Goal: Task Accomplishment & Management: Use online tool/utility

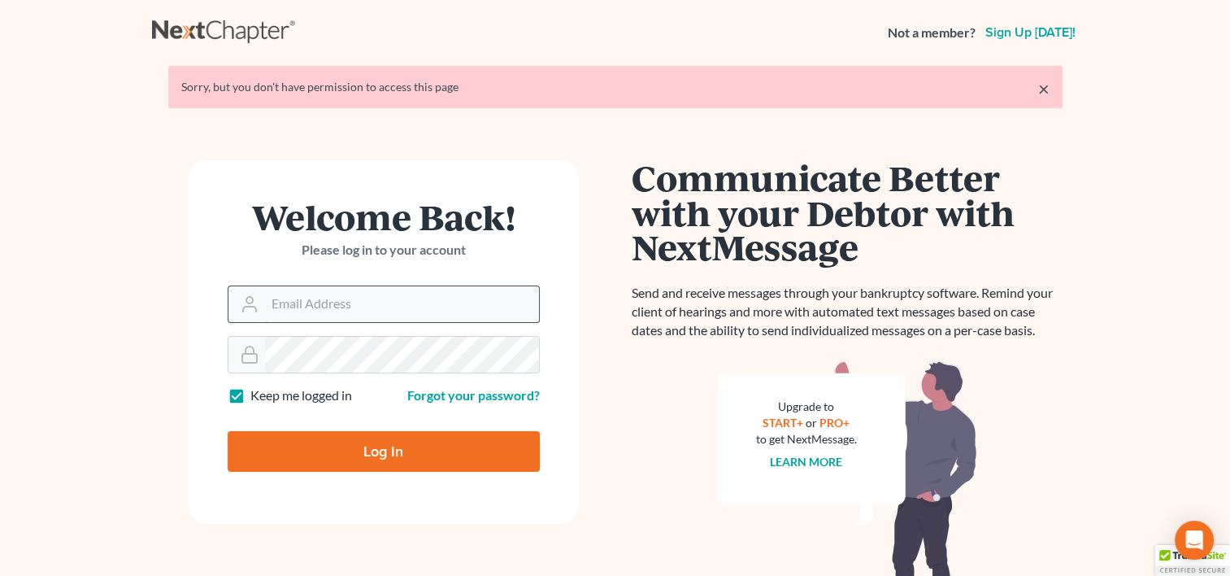
click at [335, 311] on input "Email Address" at bounding box center [402, 304] width 274 height 36
type input "michaelheath@consumerlawyer.us"
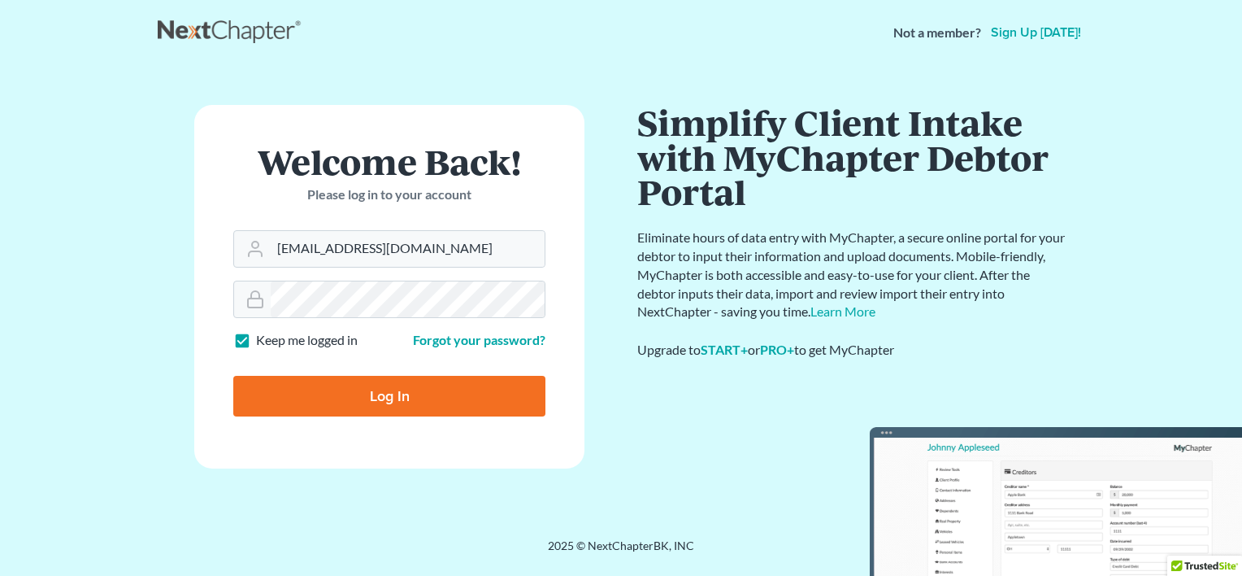
click at [381, 398] on input "Log In" at bounding box center [389, 396] width 312 height 41
type input "Thinking..."
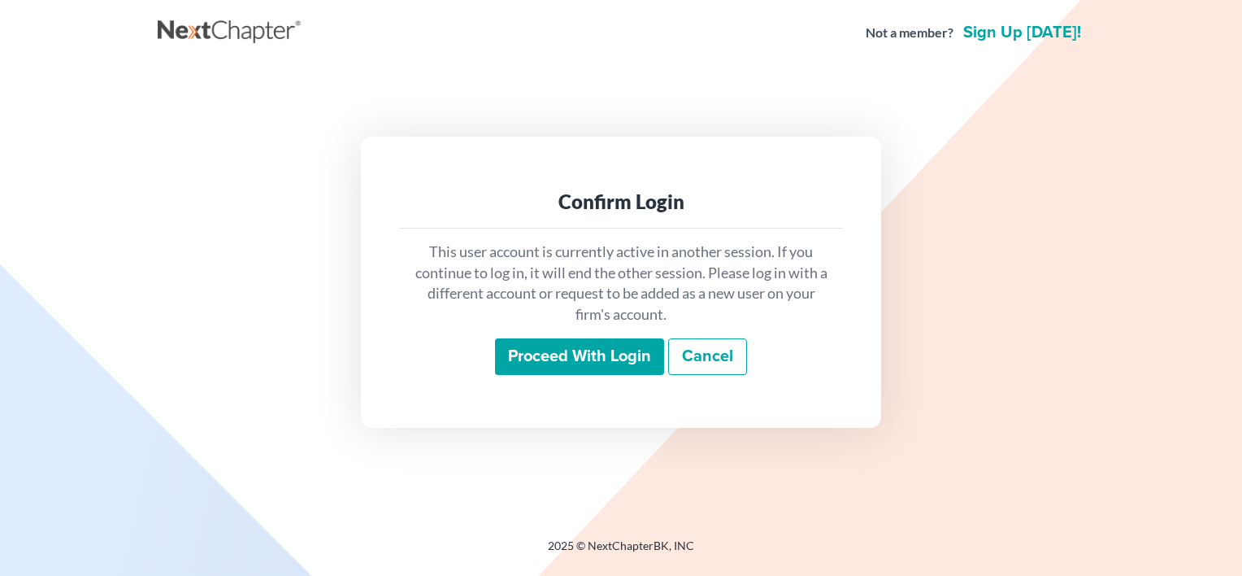
click at [565, 351] on input "Proceed with login" at bounding box center [579, 356] width 169 height 37
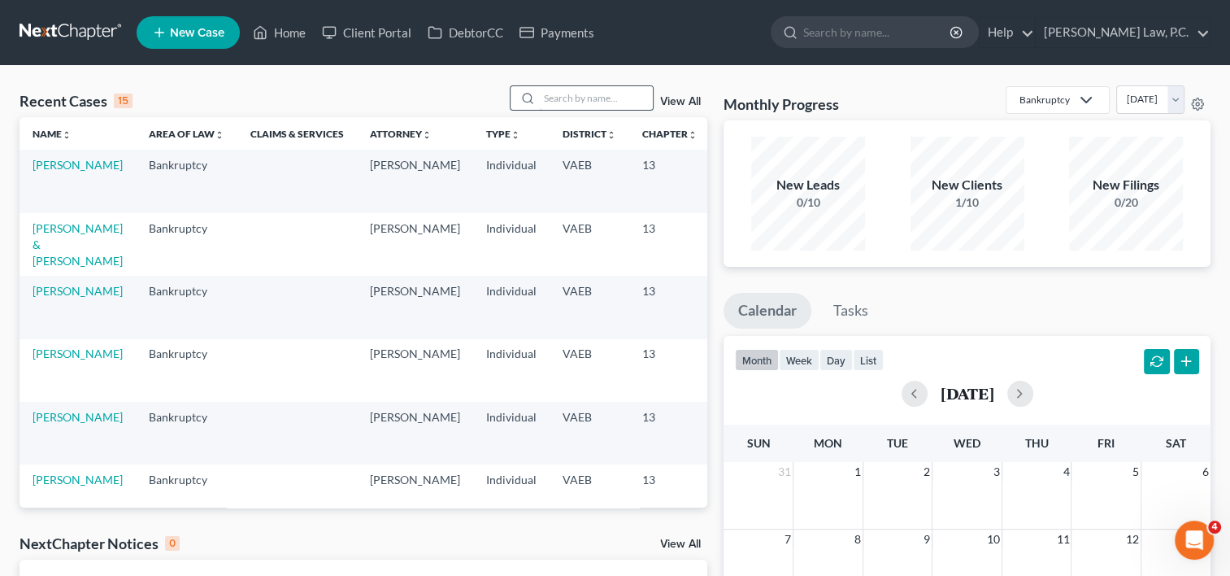
click at [560, 103] on input "search" at bounding box center [596, 98] width 114 height 24
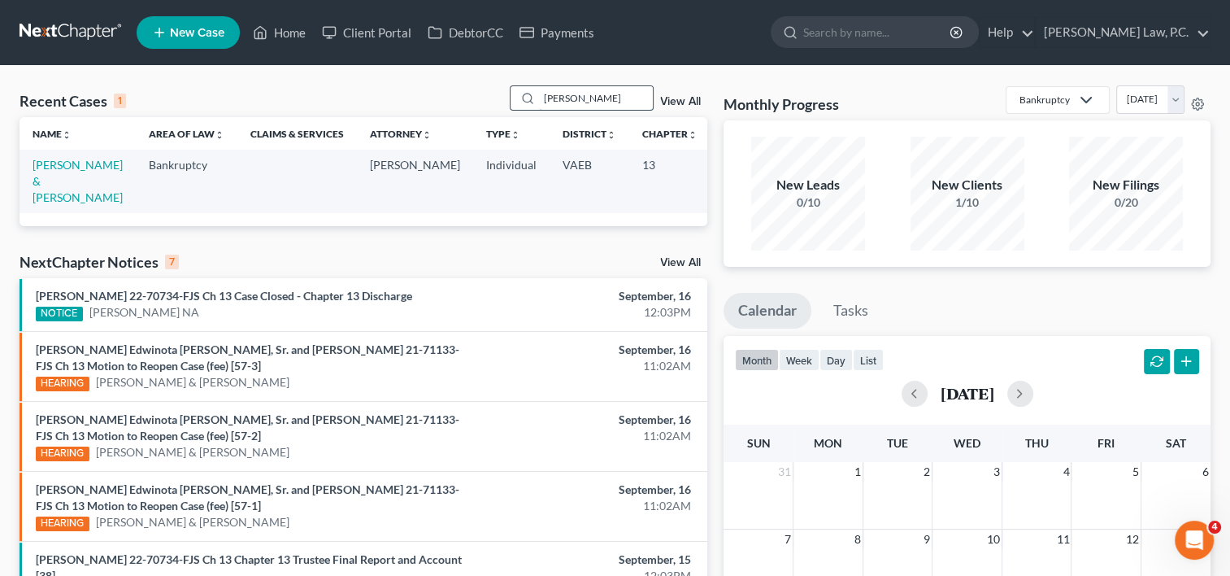
type input "anderson"
click at [524, 99] on icon at bounding box center [527, 98] width 13 height 13
click at [53, 187] on link "Anderson, Ronnie & Felecia" at bounding box center [78, 181] width 90 height 46
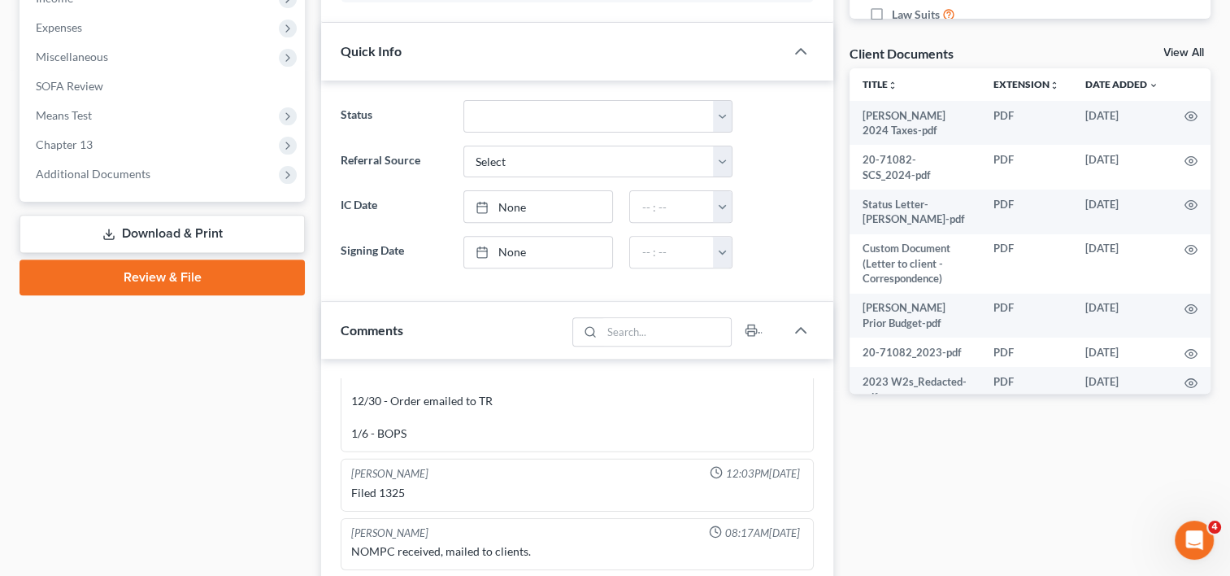
scroll to position [554, 0]
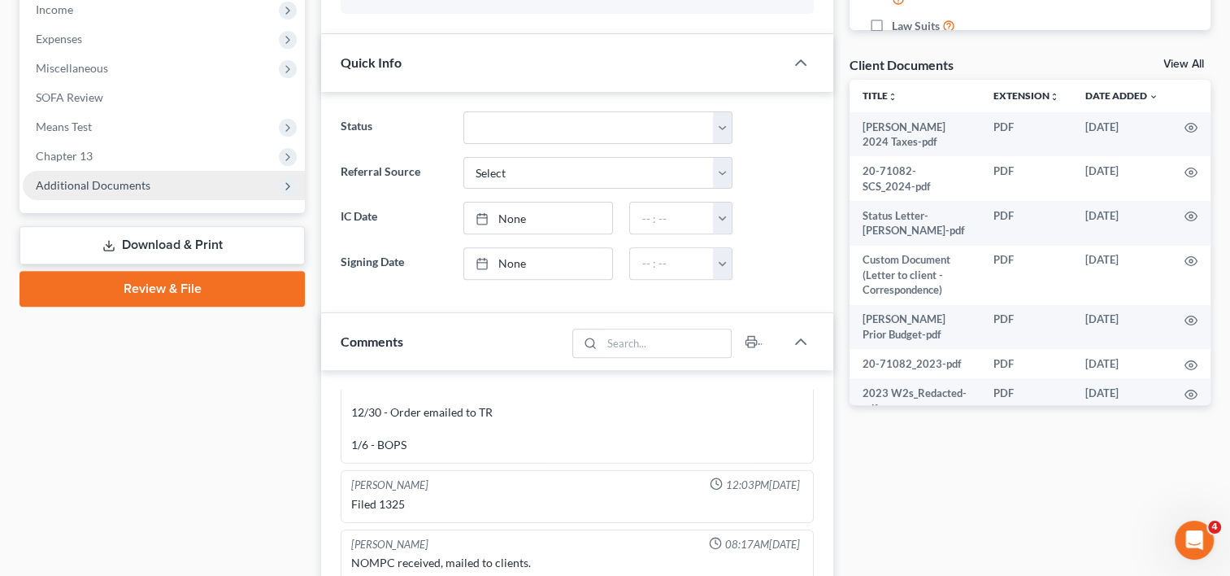
click at [142, 181] on span "Additional Documents" at bounding box center [93, 185] width 115 height 14
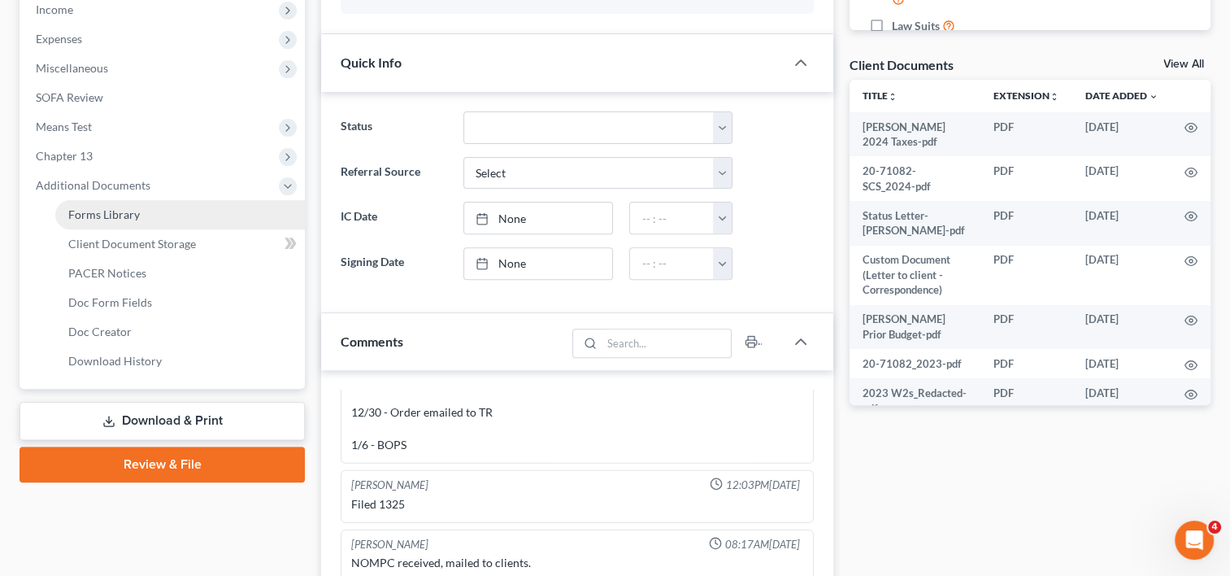
click at [134, 223] on link "Forms Library" at bounding box center [180, 214] width 250 height 29
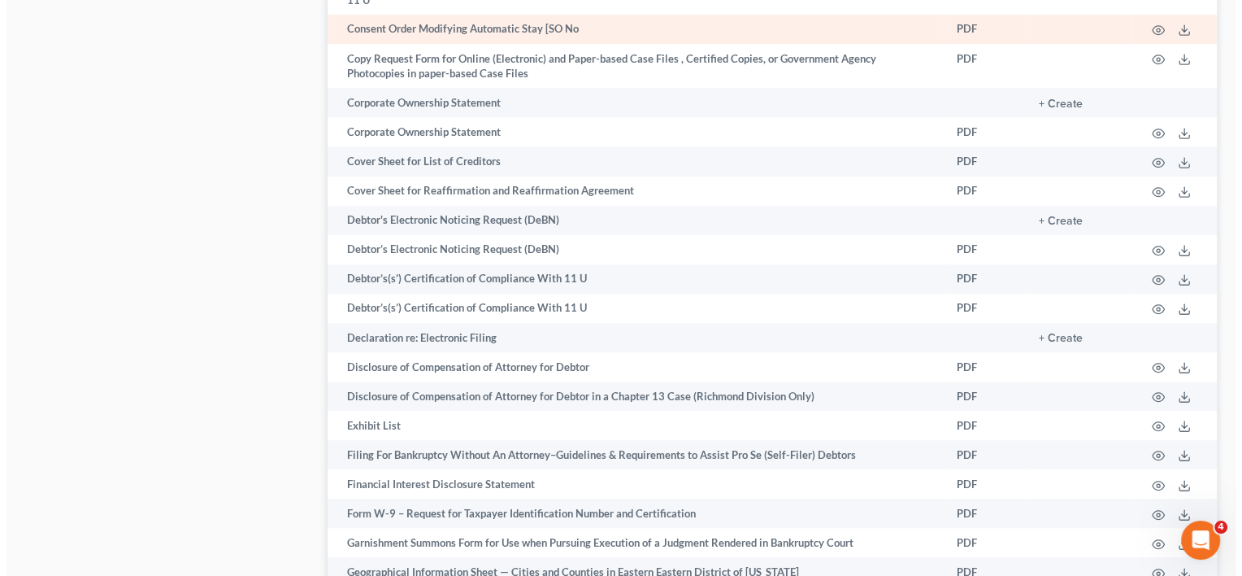
scroll to position [1067, 0]
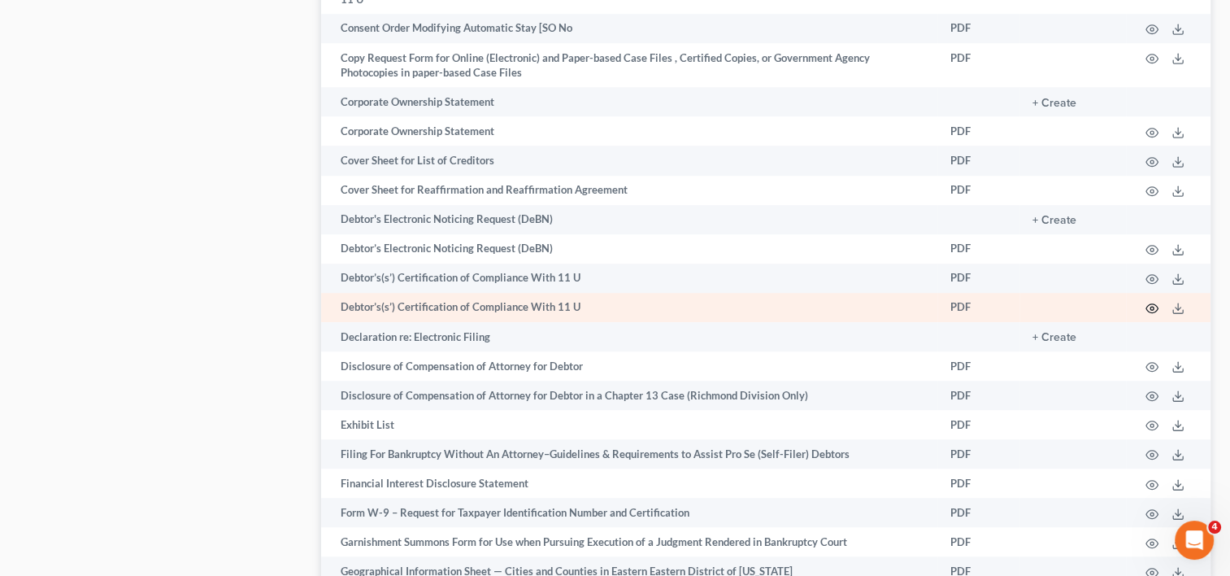
click at [1151, 307] on circle "button" at bounding box center [1151, 308] width 3 height 3
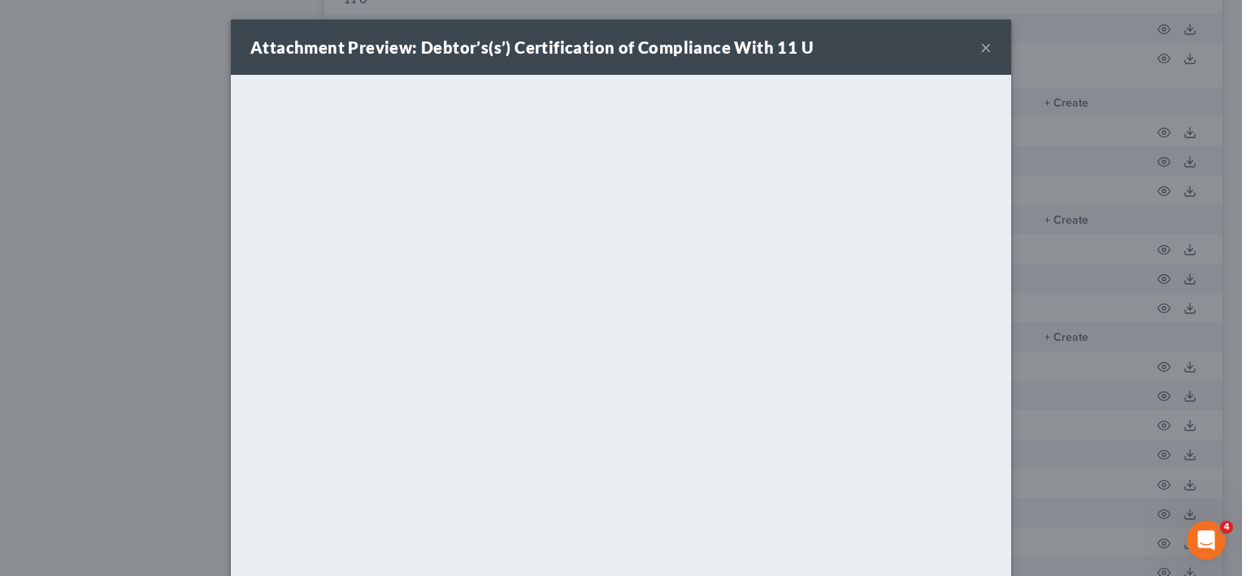
click at [985, 46] on button "×" at bounding box center [986, 47] width 11 height 20
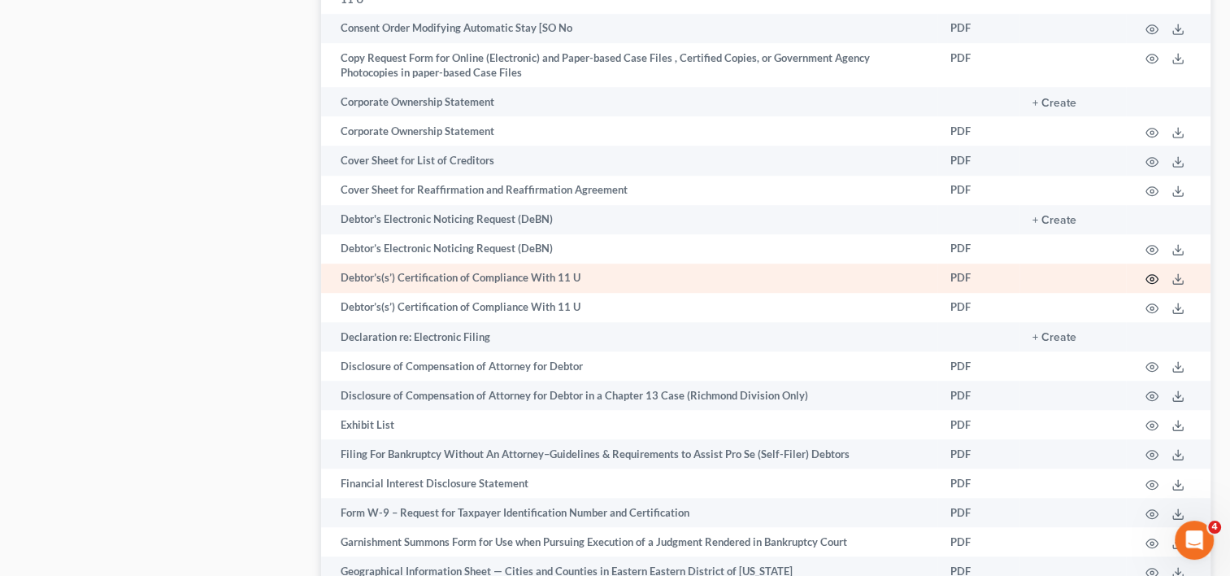
click at [1155, 273] on icon "button" at bounding box center [1152, 278] width 13 height 13
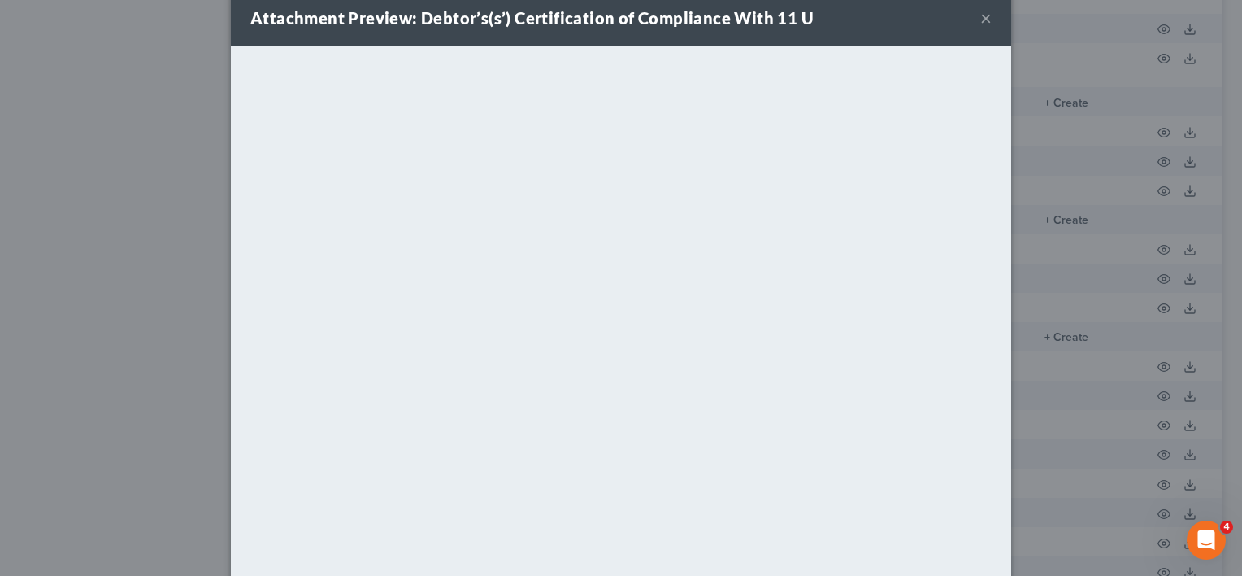
scroll to position [104, 0]
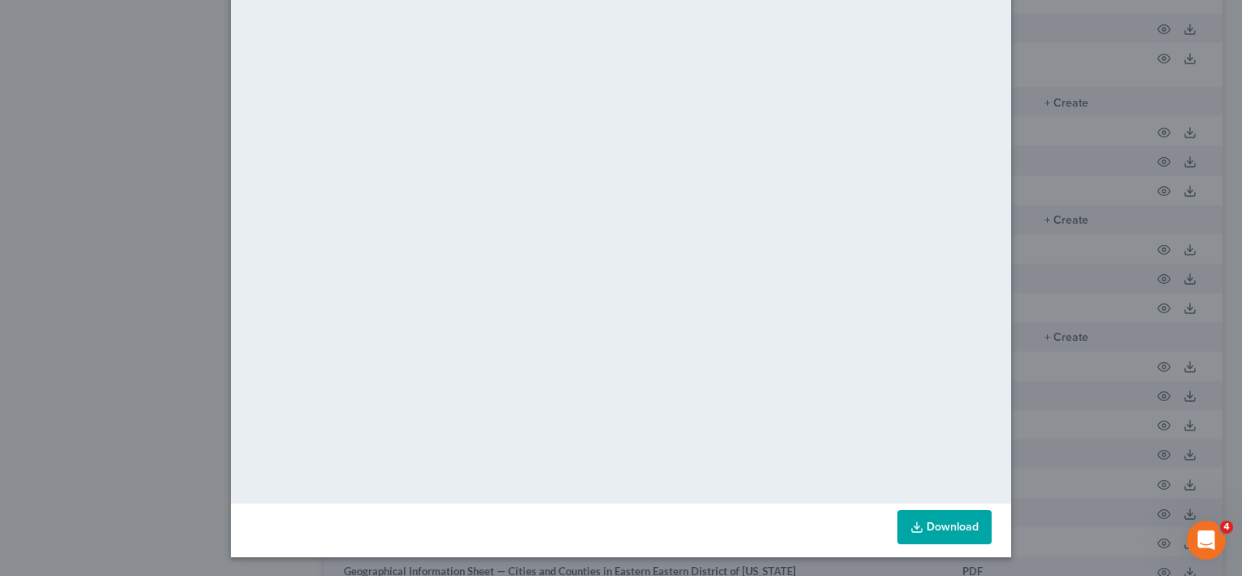
click at [911, 522] on icon at bounding box center [917, 526] width 13 height 13
